Goal: Transaction & Acquisition: Purchase product/service

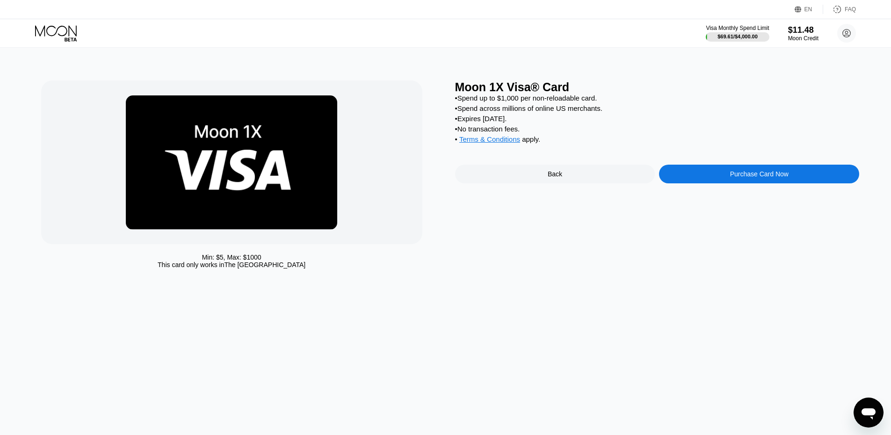
click at [62, 31] on icon at bounding box center [56, 33] width 43 height 16
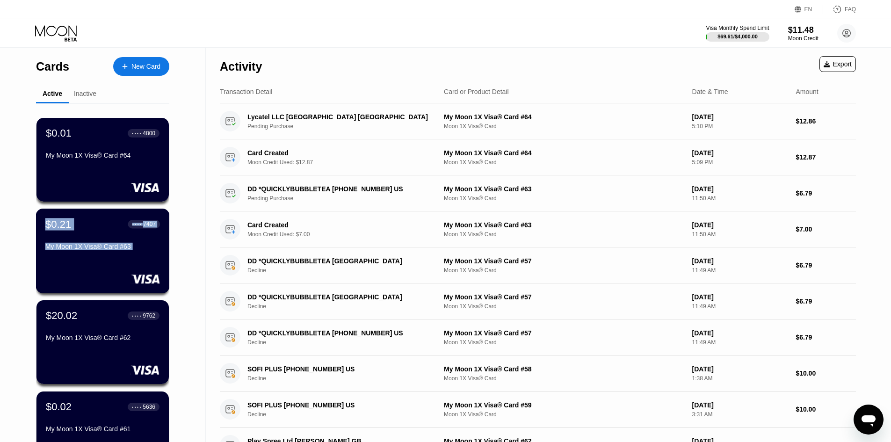
drag, startPoint x: 146, startPoint y: 159, endPoint x: 122, endPoint y: 318, distance: 160.7
click at [121, 293] on div "$0.01 ● ● ● ● 4800 My Moon 1X Visa® Card #64 $0.21 ● ● ● ● 7407 My Moon 1X Visa…" at bounding box center [102, 355] width 133 height 504
click at [122, 320] on div "$20.02 ● ● ● ● 9762" at bounding box center [102, 315] width 115 height 12
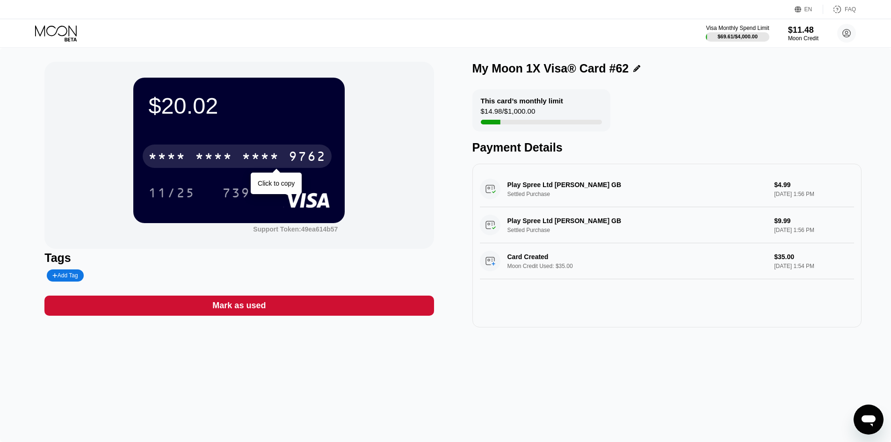
click at [252, 159] on div "* * * *" at bounding box center [260, 157] width 37 height 15
click at [252, 159] on div "2801" at bounding box center [260, 157] width 37 height 15
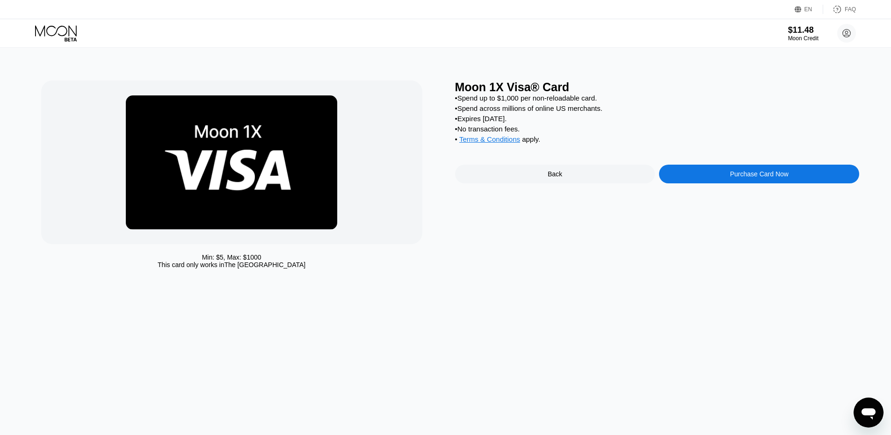
click at [59, 34] on icon at bounding box center [56, 33] width 43 height 16
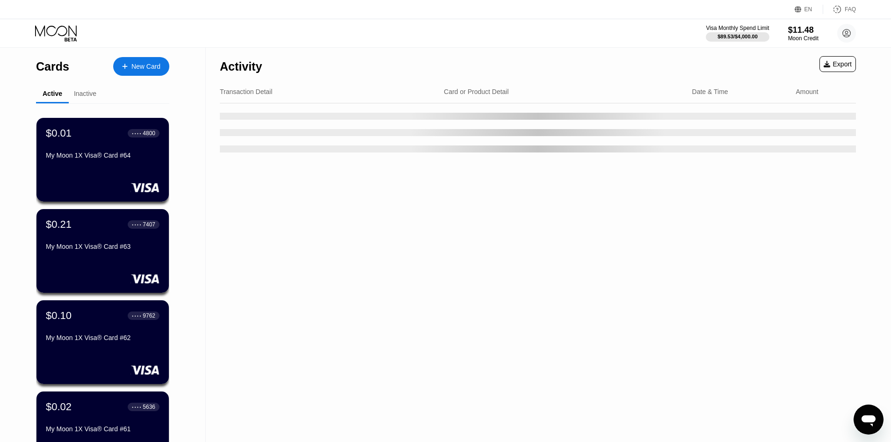
click at [133, 64] on div "New Card" at bounding box center [145, 67] width 29 height 8
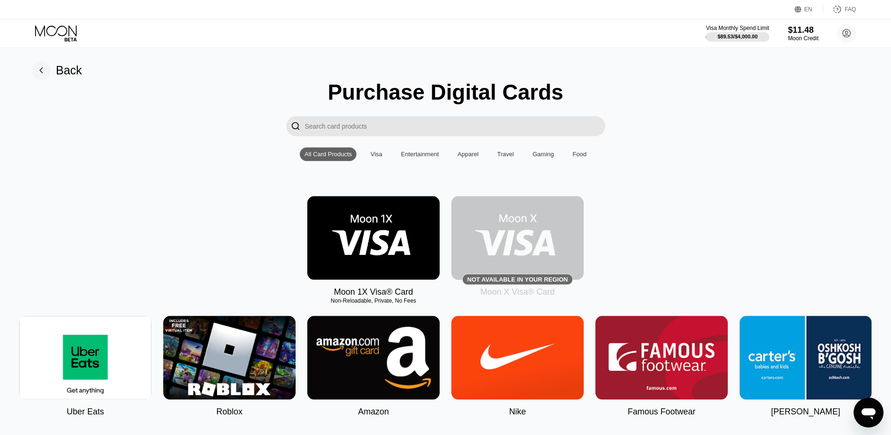
click at [369, 248] on img at bounding box center [373, 238] width 132 height 84
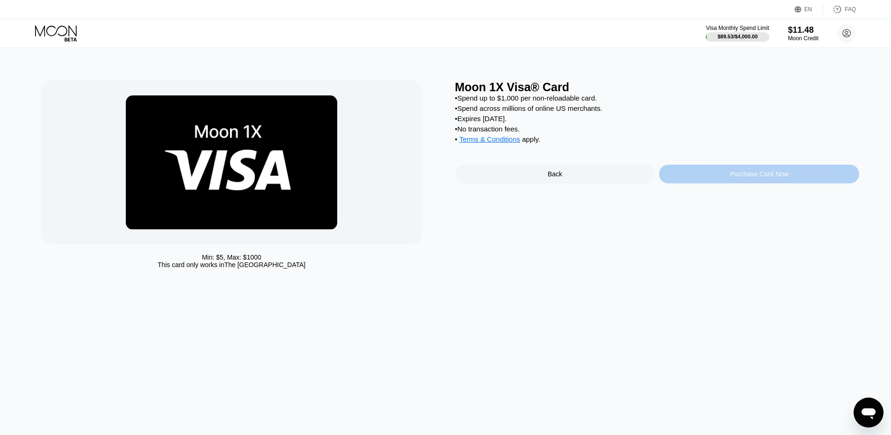
click at [701, 183] on div "Purchase Card Now" at bounding box center [759, 174] width 200 height 19
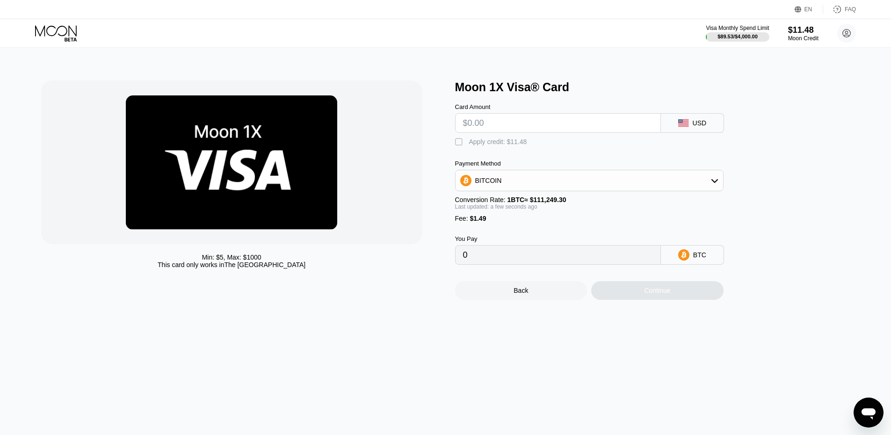
click at [508, 127] on input "text" at bounding box center [558, 123] width 190 height 19
type input "$9"
type input "0.00009430"
type input "$9.9"
type input "0.00010239"
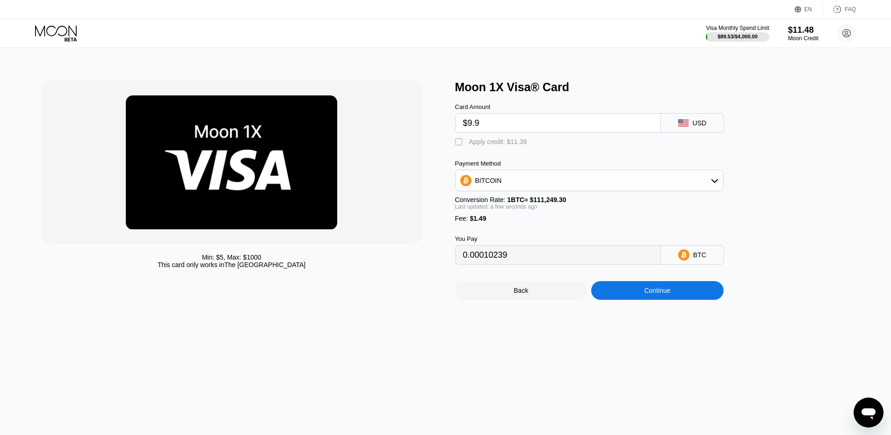
type input "$9.99"
type input "0.00010320"
type input "$9.99"
drag, startPoint x: 482, startPoint y: 153, endPoint x: 480, endPoint y: 149, distance: 4.8
click at [480, 149] on div "Card Amount $9.99 USD  Apply credit: $11.48 Payment Method BITCOIN Conversion …" at bounding box center [604, 179] width 299 height 171
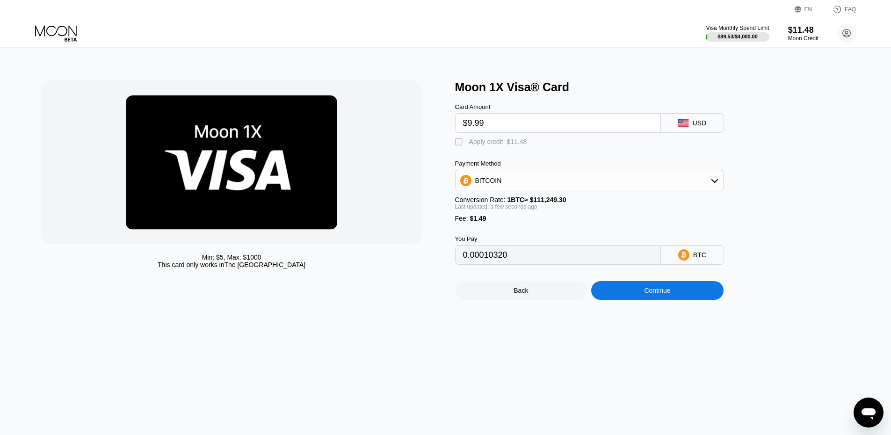
click at [480, 147] on div " Apply credit: $11.48" at bounding box center [493, 141] width 77 height 9
type input "0"
click at [624, 276] on div "Back Continue" at bounding box center [604, 282] width 299 height 35
click at [643, 297] on div "Continue" at bounding box center [657, 290] width 132 height 19
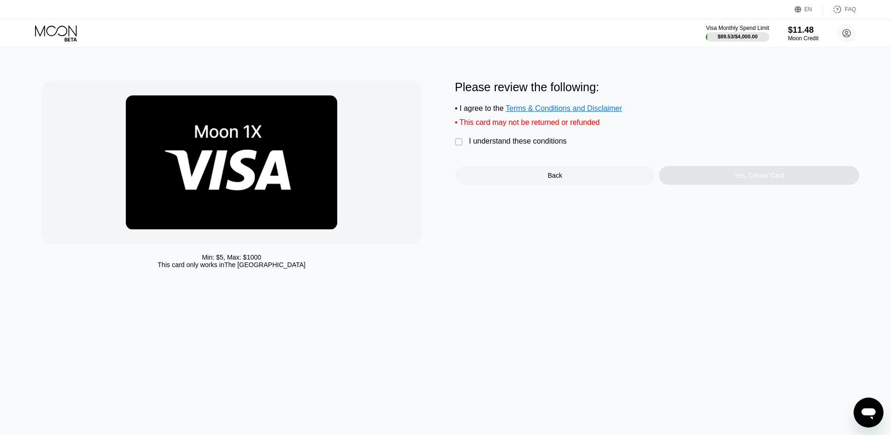
click at [530, 142] on div "I understand these conditions" at bounding box center [518, 141] width 98 height 8
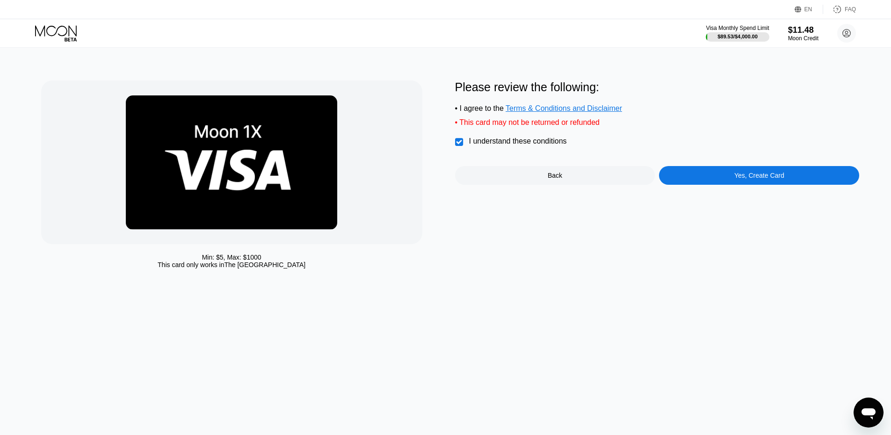
click at [694, 177] on div "Yes, Create Card" at bounding box center [759, 175] width 200 height 19
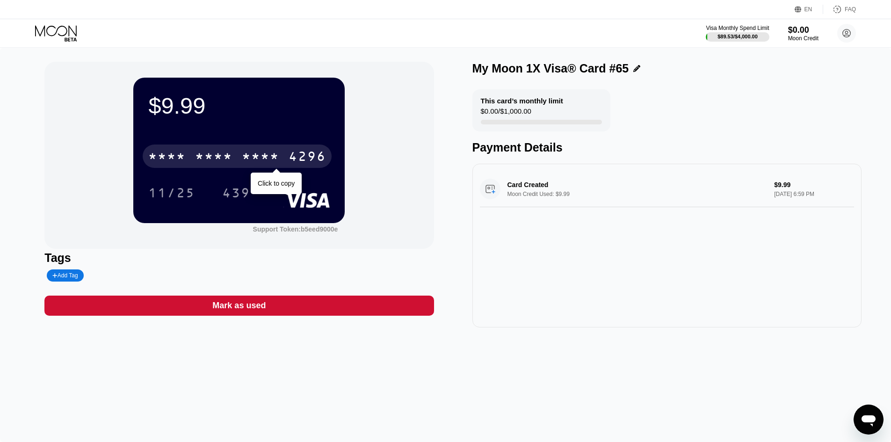
click at [269, 163] on div "* * * *" at bounding box center [260, 157] width 37 height 15
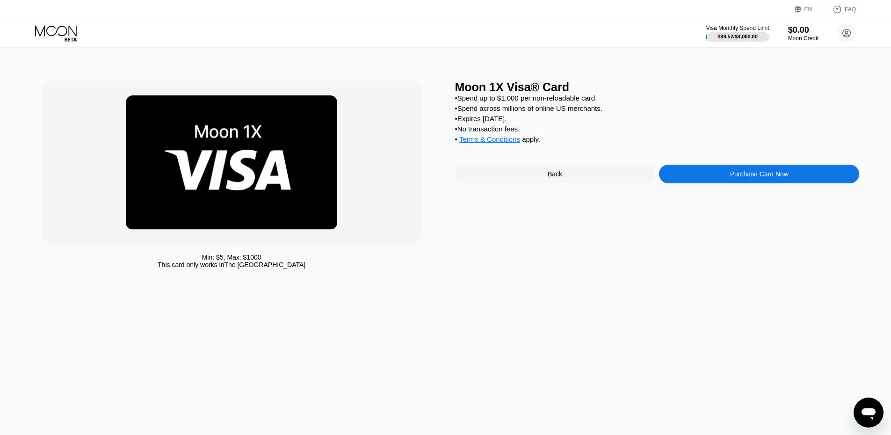
click at [61, 40] on icon at bounding box center [56, 33] width 43 height 16
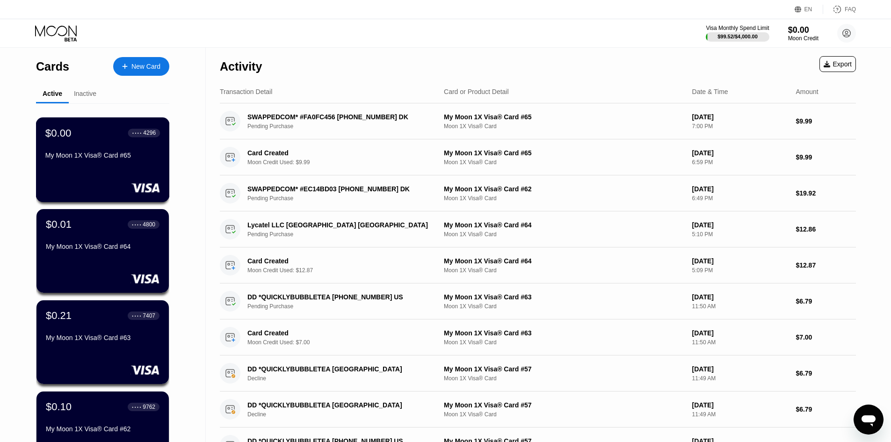
click at [98, 139] on div "$0.00 ● ● ● ● 4296" at bounding box center [102, 133] width 115 height 12
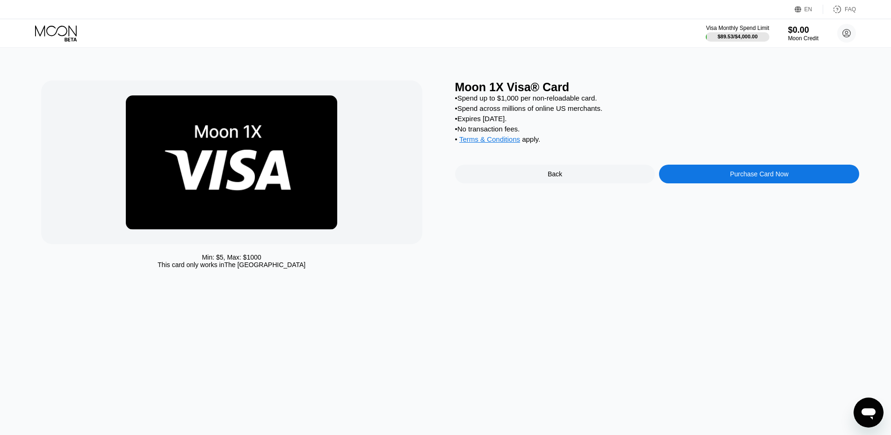
click at [41, 38] on icon at bounding box center [56, 33] width 43 height 16
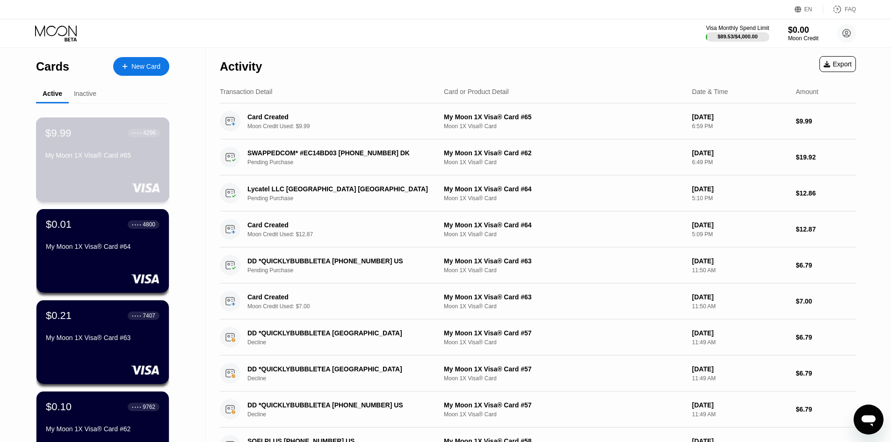
click at [122, 129] on div "$9.99 ● ● ● ● 4296" at bounding box center [102, 133] width 115 height 12
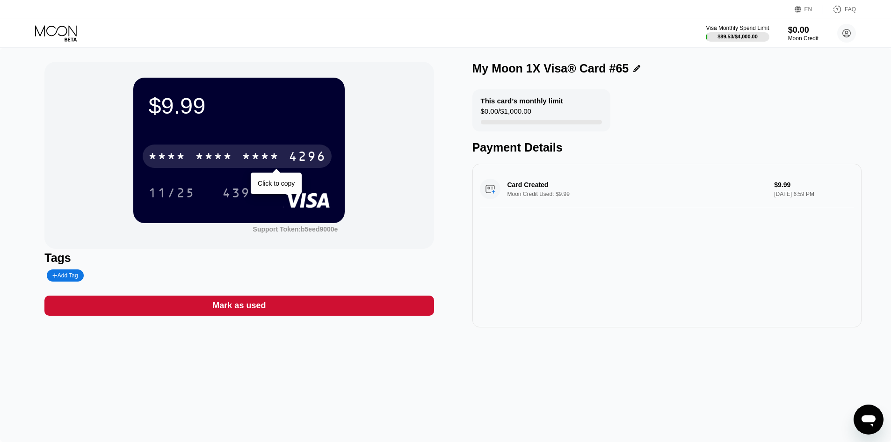
click at [245, 158] on div "* * * *" at bounding box center [260, 157] width 37 height 15
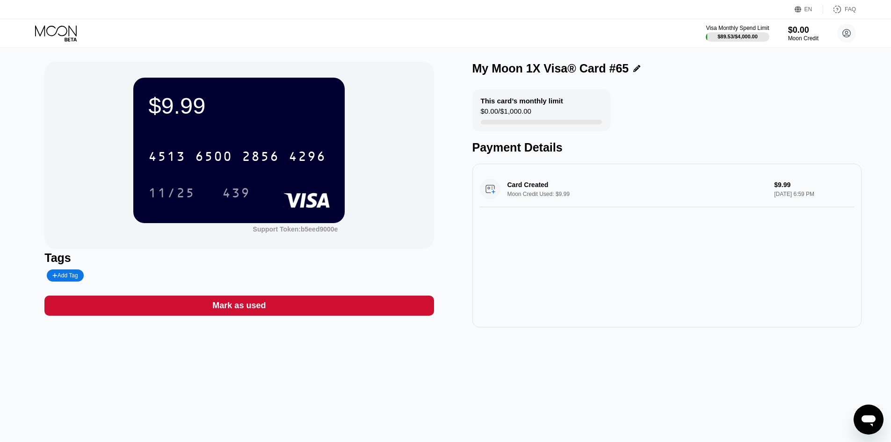
click at [304, 154] on div "4296" at bounding box center [306, 157] width 37 height 15
